Goal: Navigation & Orientation: Find specific page/section

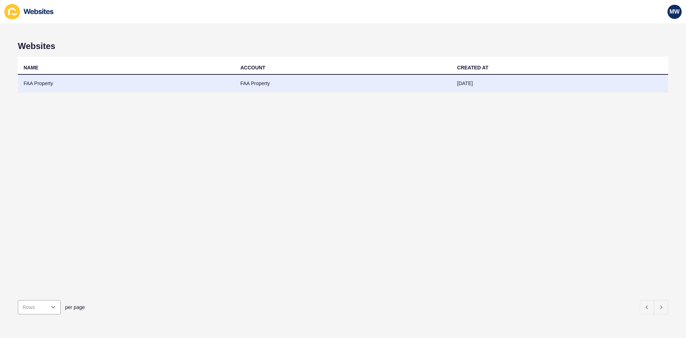
click at [64, 81] on td "FAA Property" at bounding box center [126, 84] width 217 height 18
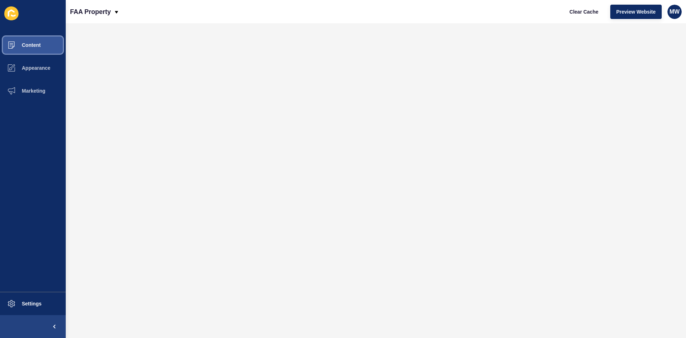
click at [41, 43] on button "Content" at bounding box center [33, 45] width 66 height 23
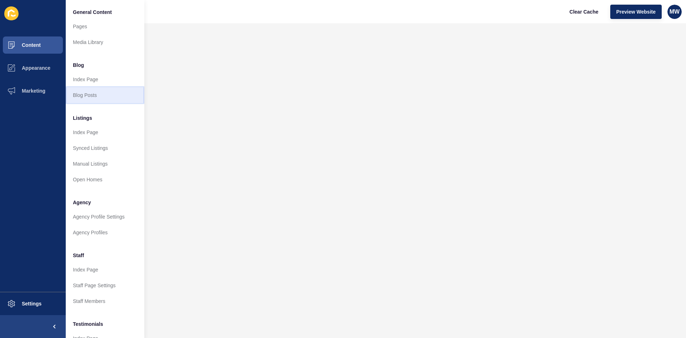
click at [103, 93] on link "Blog Posts" at bounding box center [105, 95] width 79 height 16
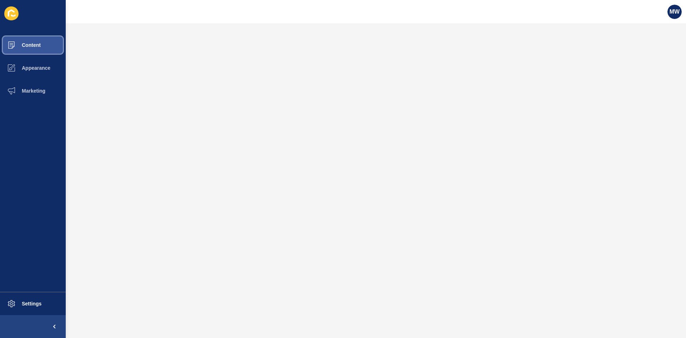
click at [39, 48] on span "Content" at bounding box center [20, 45] width 42 height 6
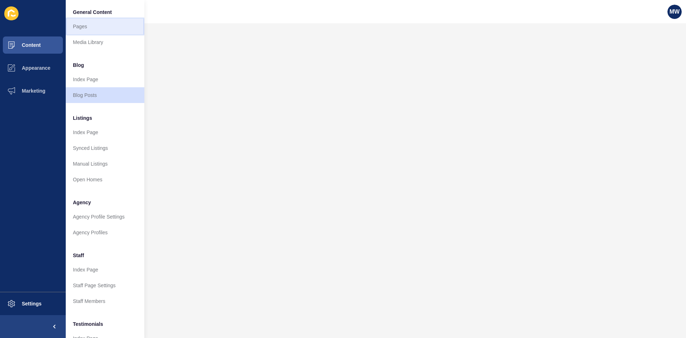
click at [88, 23] on link "Pages" at bounding box center [105, 27] width 79 height 16
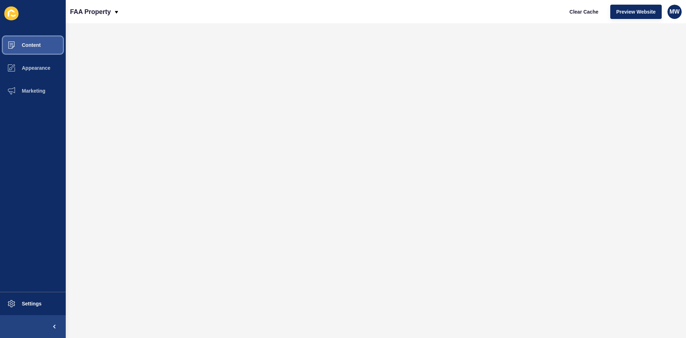
click at [36, 45] on span "Content" at bounding box center [20, 45] width 42 height 6
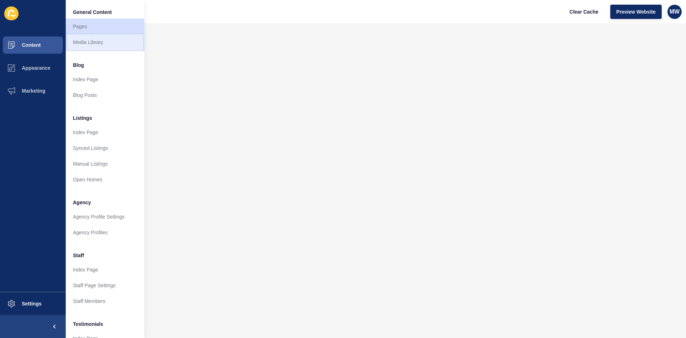
click at [90, 38] on link "Media Library" at bounding box center [105, 42] width 79 height 16
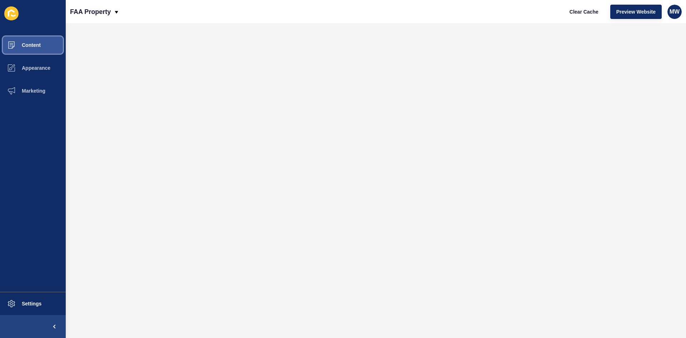
click at [35, 48] on span "Content" at bounding box center [20, 45] width 42 height 6
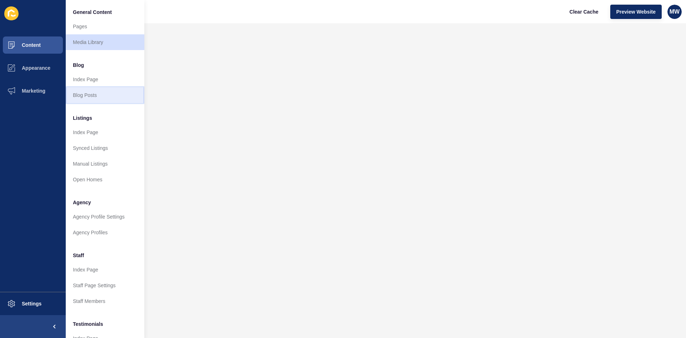
click at [94, 93] on link "Blog Posts" at bounding box center [105, 95] width 79 height 16
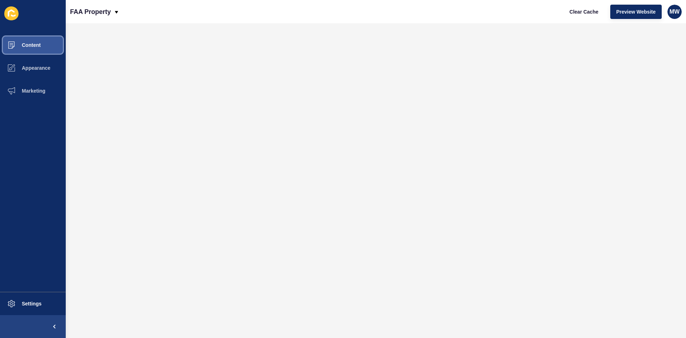
click at [34, 50] on button "Content" at bounding box center [33, 45] width 66 height 23
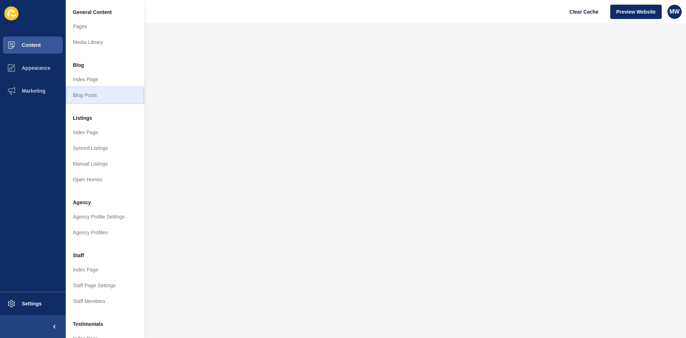
click at [96, 96] on link "Blog Posts" at bounding box center [105, 95] width 79 height 16
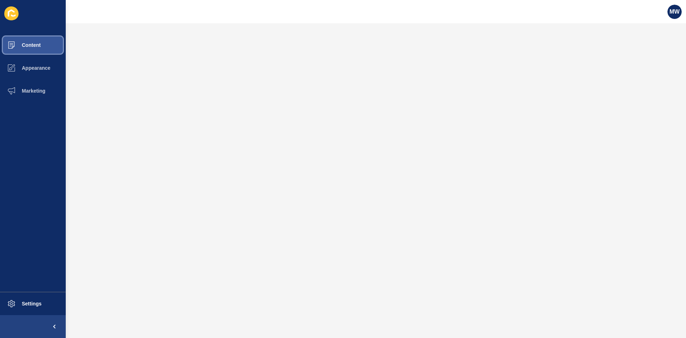
click at [32, 43] on span "Content" at bounding box center [20, 45] width 42 height 6
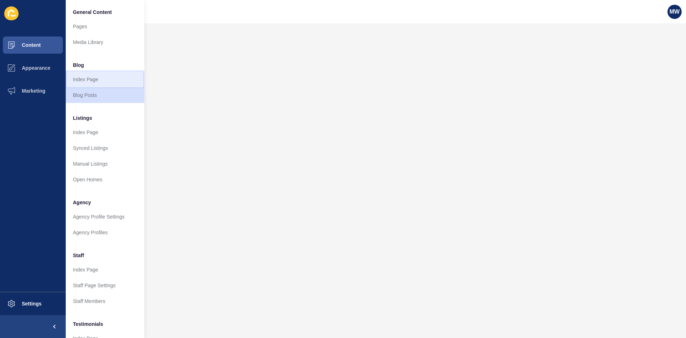
click at [95, 81] on link "Index Page" at bounding box center [105, 80] width 79 height 16
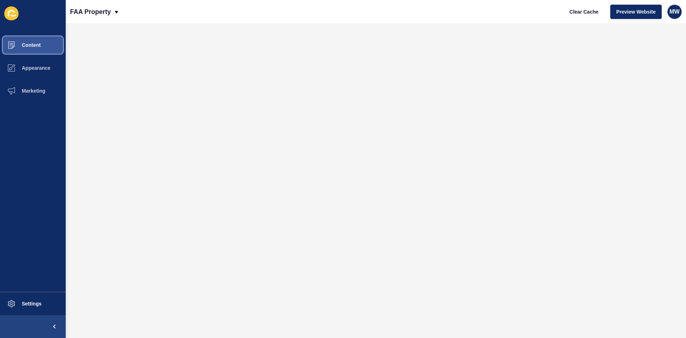
click at [40, 45] on span "Content" at bounding box center [20, 45] width 42 height 6
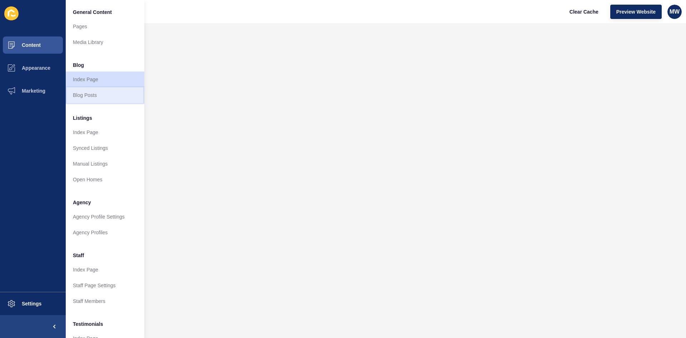
click at [90, 94] on link "Blog Posts" at bounding box center [105, 95] width 79 height 16
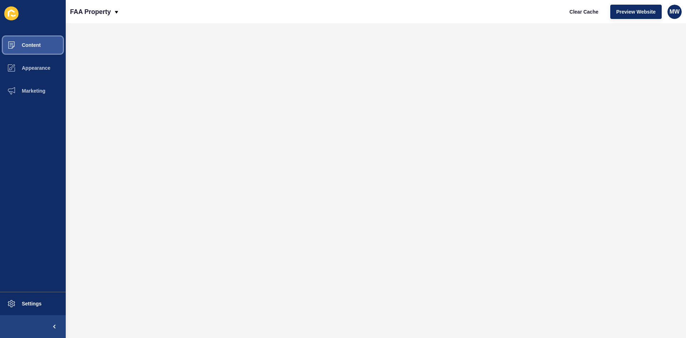
click at [35, 46] on span "Content" at bounding box center [20, 45] width 42 height 6
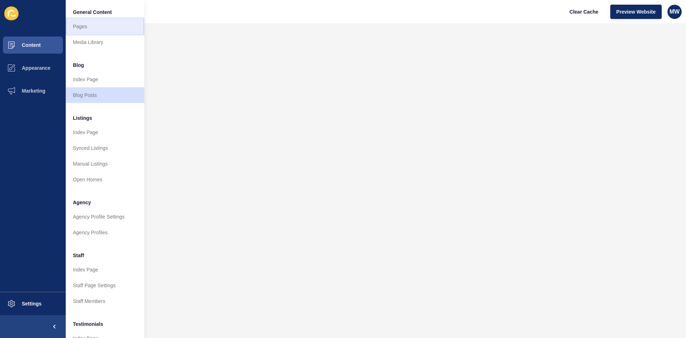
click at [85, 26] on link "Pages" at bounding box center [105, 27] width 79 height 16
